Goal: Transaction & Acquisition: Purchase product/service

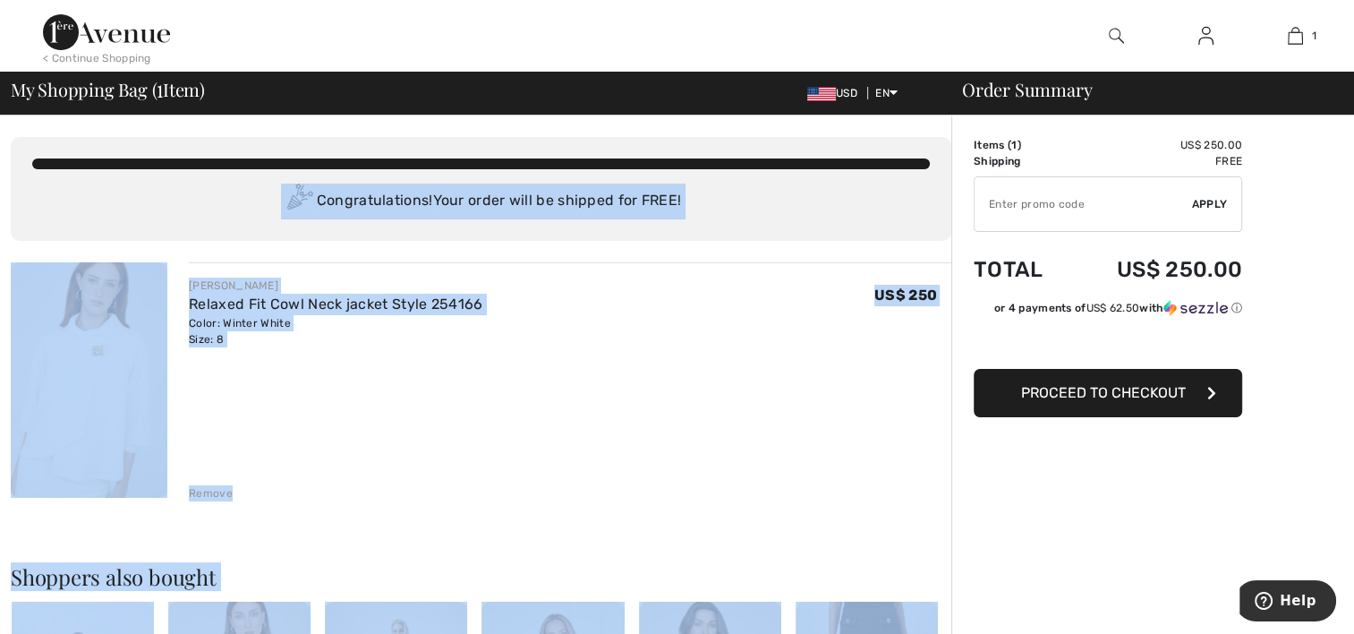
click at [67, 370] on img at bounding box center [89, 379] width 157 height 235
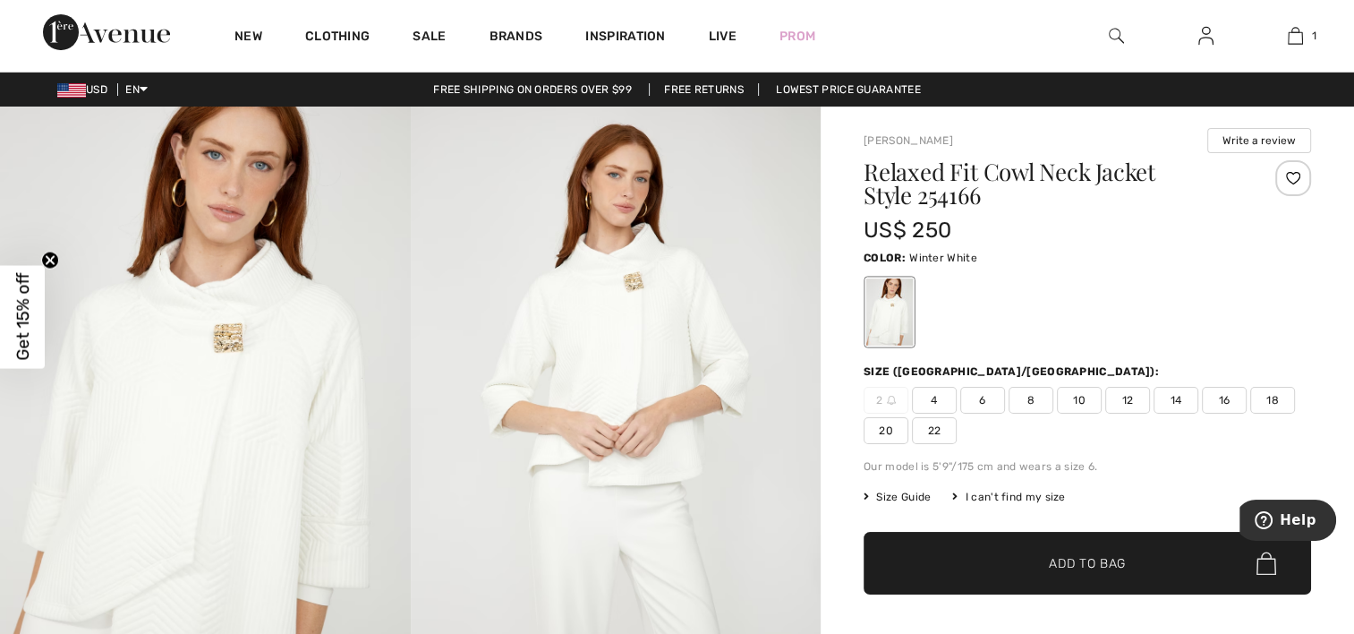
click at [888, 490] on span "Size Guide" at bounding box center [897, 497] width 67 height 16
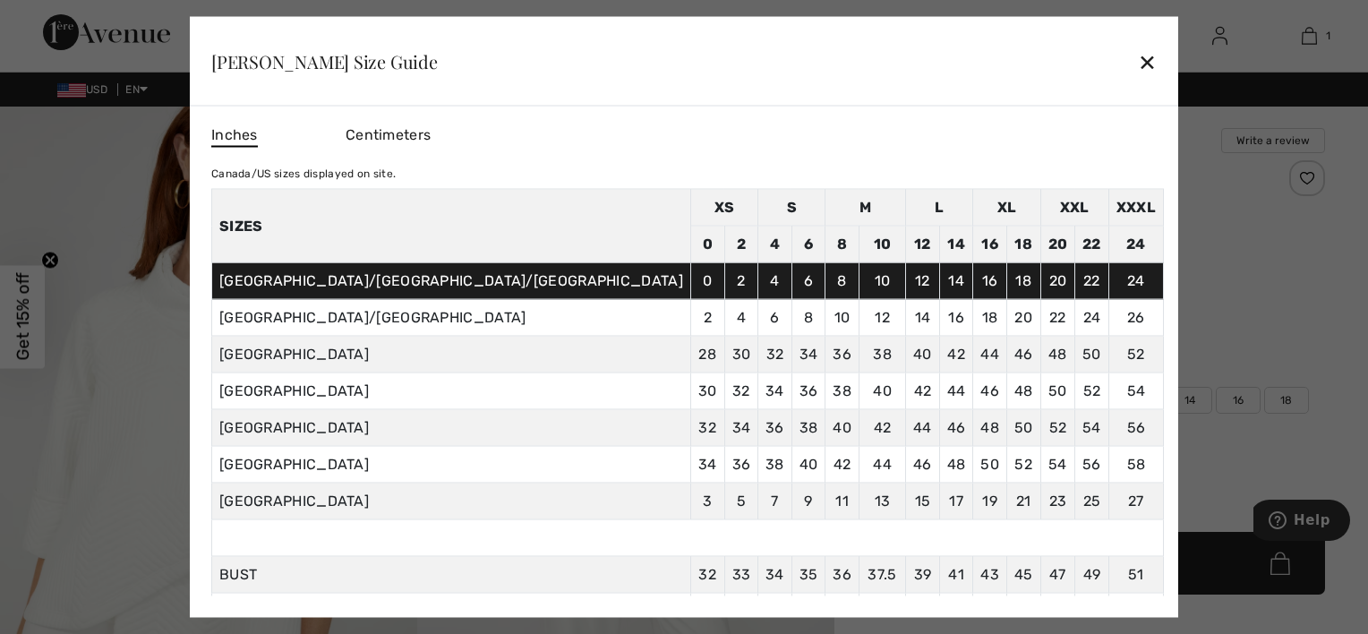
click at [1138, 64] on div "✕" at bounding box center [1147, 61] width 19 height 38
